Goal: Information Seeking & Learning: Compare options

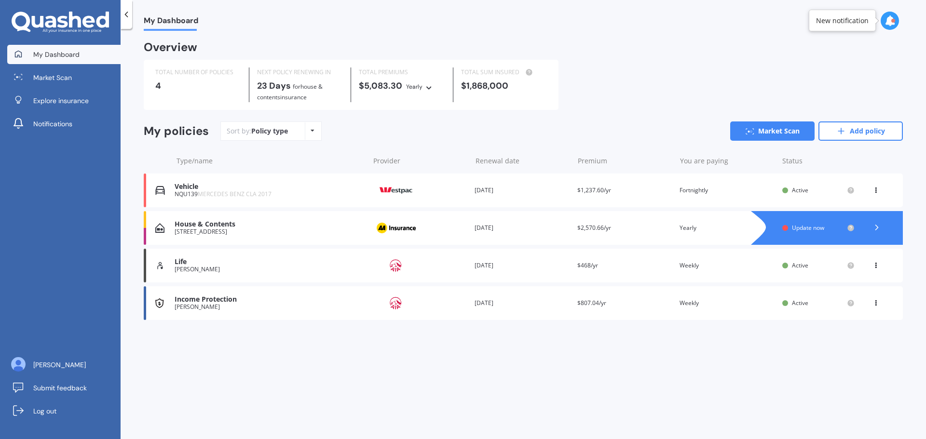
click at [428, 87] on icon at bounding box center [428, 86] width 7 height 6
click at [444, 155] on div "Monthly" at bounding box center [433, 154] width 53 height 17
click at [417, 90] on div "Monthly Yearly Six-Monthly Quarterly Monthly Fortnightly Weekly" at bounding box center [409, 86] width 34 height 11
click at [425, 107] on div "Yearly" at bounding box center [418, 102] width 53 height 17
click at [613, 133] on div "Sort by: Policy type Policy type Alphabetical Date added Renewing next Market S…" at bounding box center [561, 131] width 682 height 19
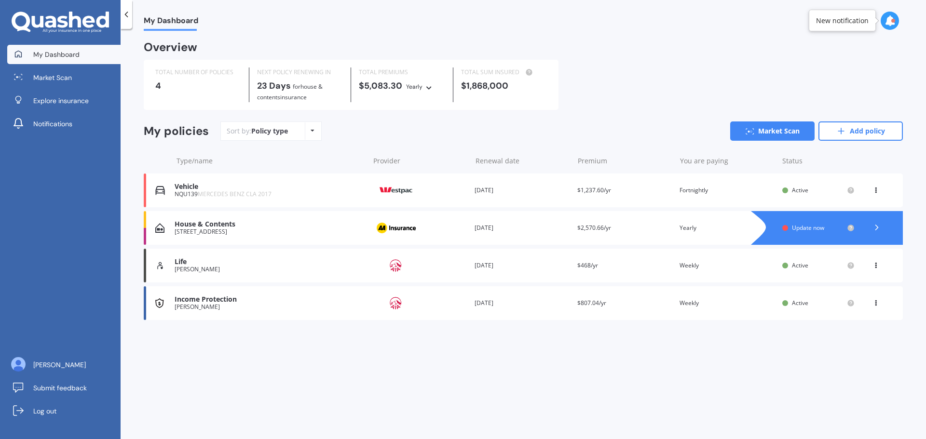
click at [878, 230] on icon at bounding box center [877, 228] width 10 height 10
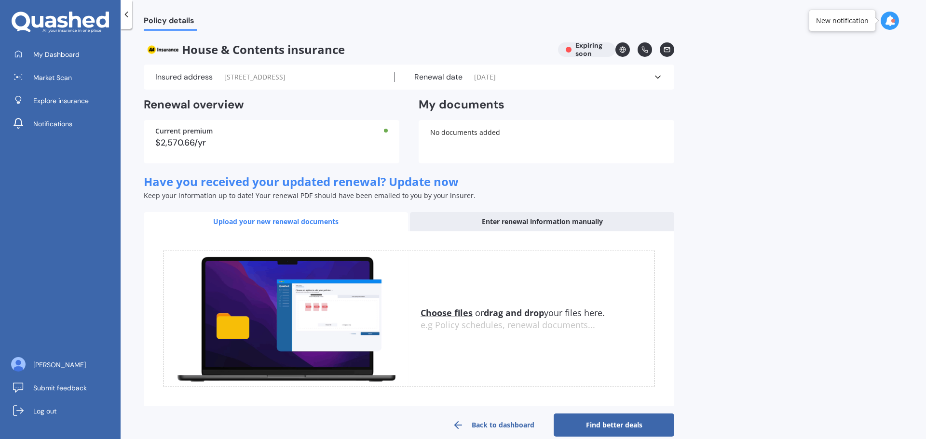
click at [801, 167] on div "Policy details House & Contents insurance Expiring soon Insured address 1/55 Ni…" at bounding box center [523, 236] width 805 height 410
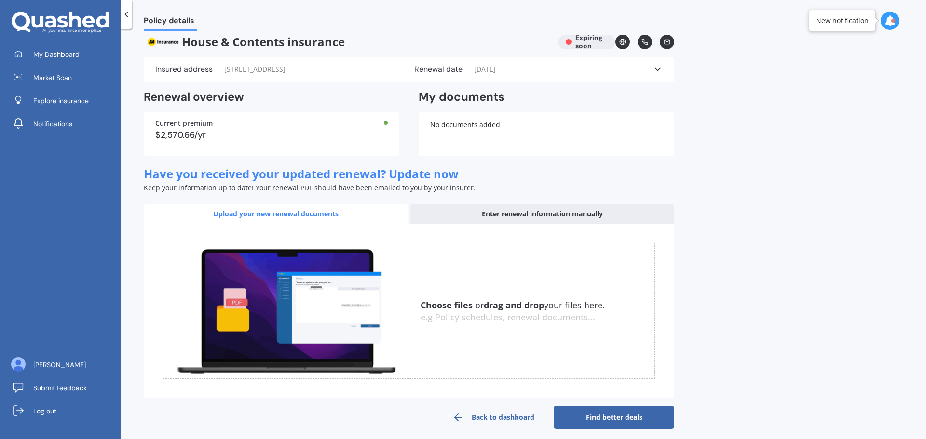
scroll to position [15, 0]
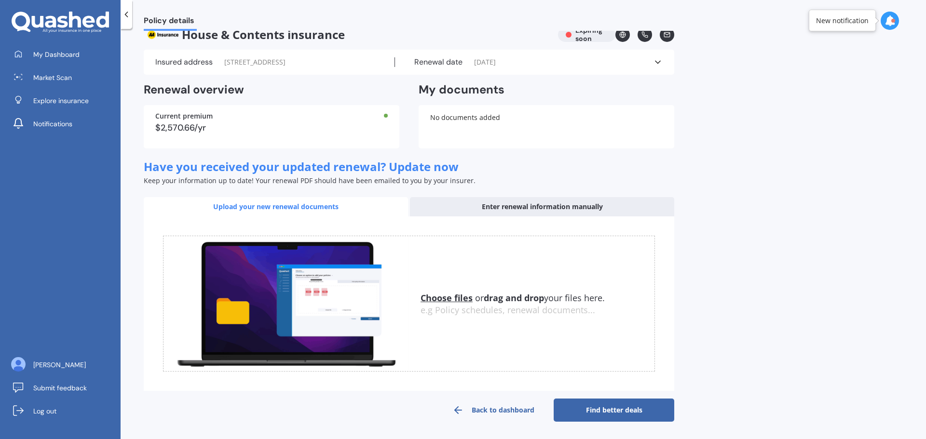
click at [611, 405] on link "Find better deals" at bounding box center [614, 410] width 121 height 23
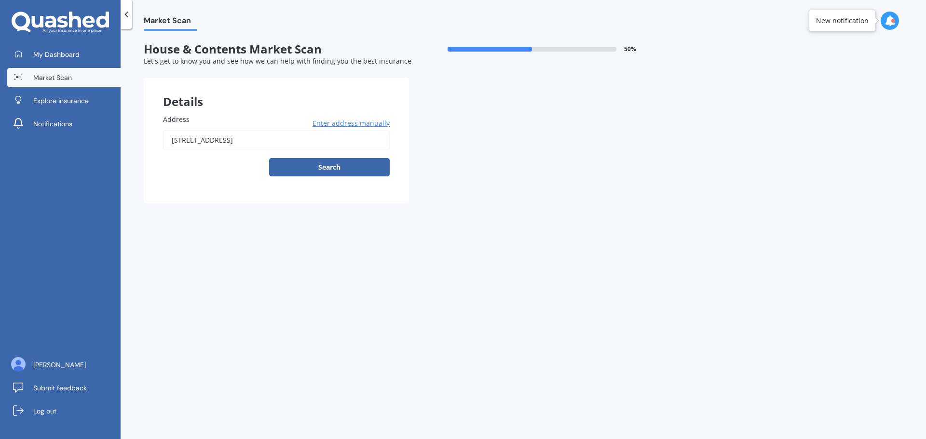
click at [548, 50] on div at bounding box center [532, 49] width 169 height 5
drag, startPoint x: 556, startPoint y: 73, endPoint x: 614, endPoint y: 39, distance: 67.7
click at [556, 72] on form "House & Contents Market Scan 50 % Let's get to know you and see how we can help…" at bounding box center [409, 126] width 531 height 169
drag, startPoint x: 616, startPoint y: 38, endPoint x: 624, endPoint y: 43, distance: 9.4
click at [617, 40] on div "Market Scan House & Contents Market Scan 50 % Let's get to know you and see how…" at bounding box center [523, 236] width 805 height 410
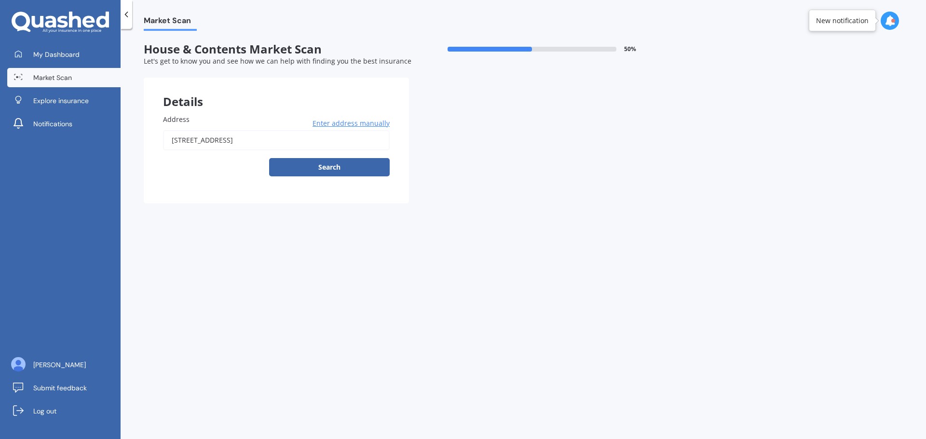
drag, startPoint x: 639, startPoint y: 51, endPoint x: 924, endPoint y: 48, distance: 285.1
click at [647, 50] on div "50 %" at bounding box center [541, 49] width 265 height 14
click at [889, 18] on icon at bounding box center [890, 20] width 11 height 11
click at [681, 128] on div "Market Scan House & Contents Market Scan 50 % Let's get to know you and see how…" at bounding box center [523, 236] width 805 height 410
